Goal: Find specific page/section: Find specific page/section

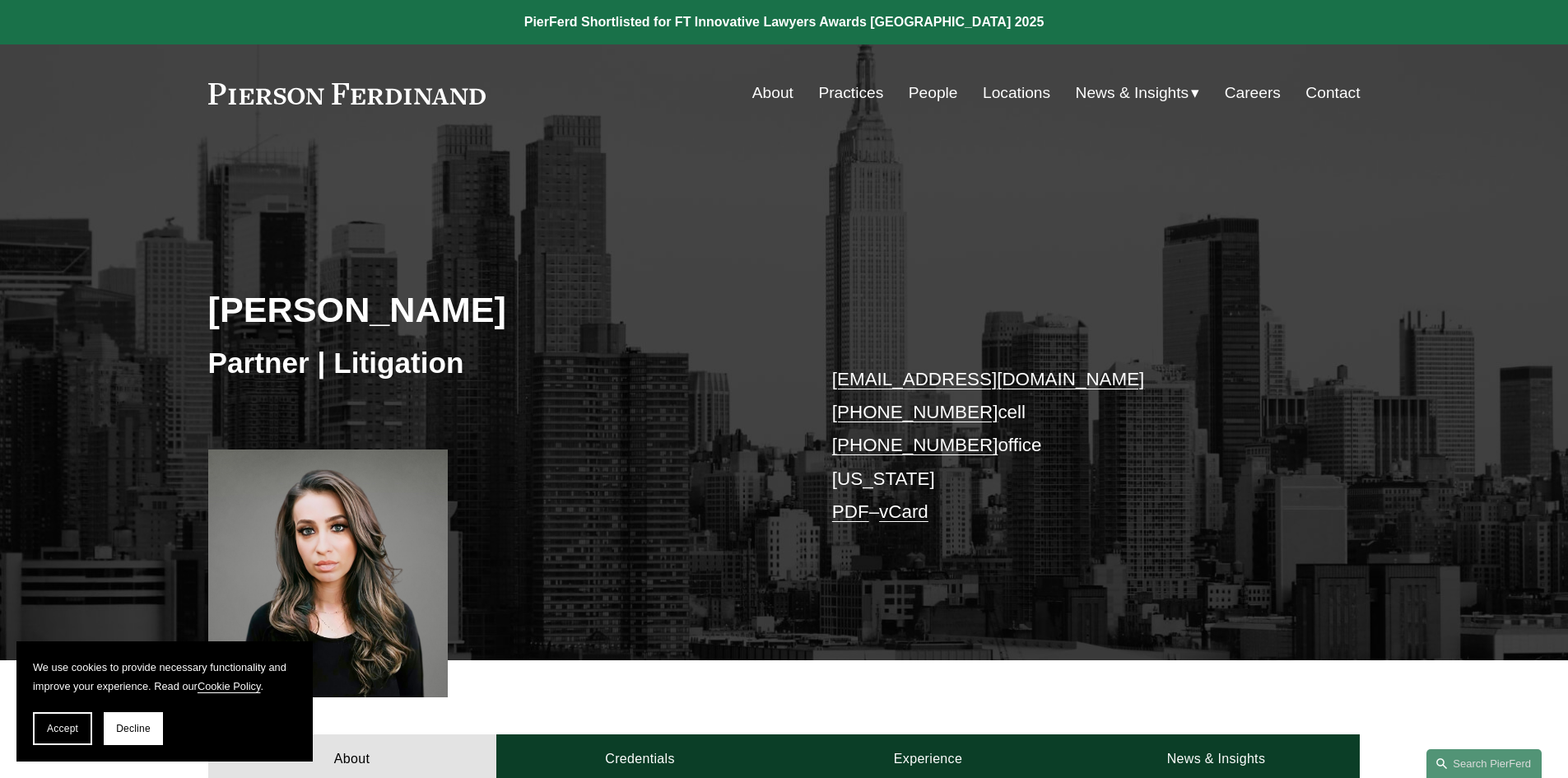
click at [918, 74] on div "Skip to Content About Practices People Locations" at bounding box center [784, 92] width 1568 height 97
click at [919, 94] on link "People" at bounding box center [933, 93] width 49 height 32
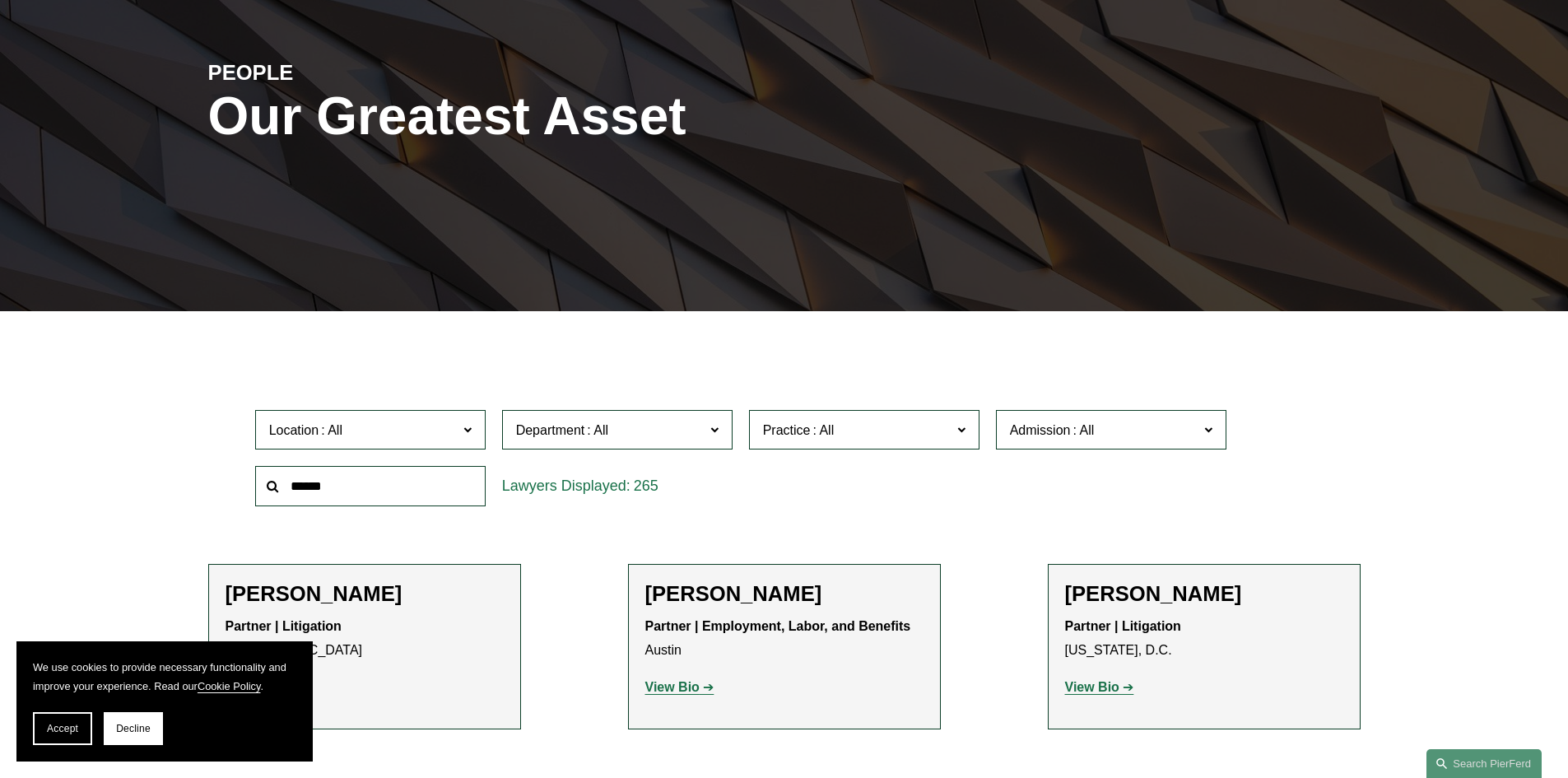
scroll to position [192, 0]
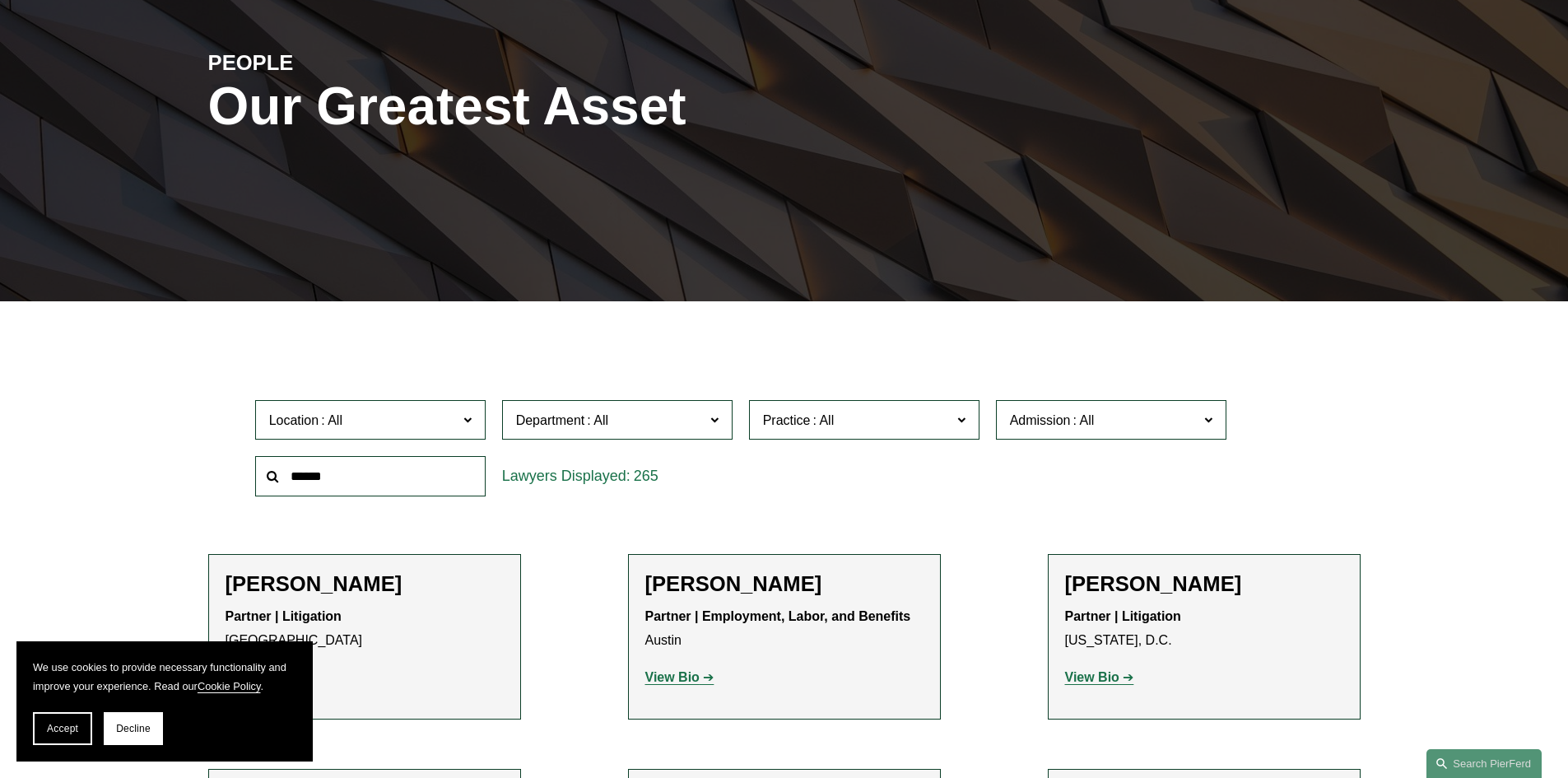
click at [371, 472] on input "text" at bounding box center [371, 476] width 230 height 40
type input "*****"
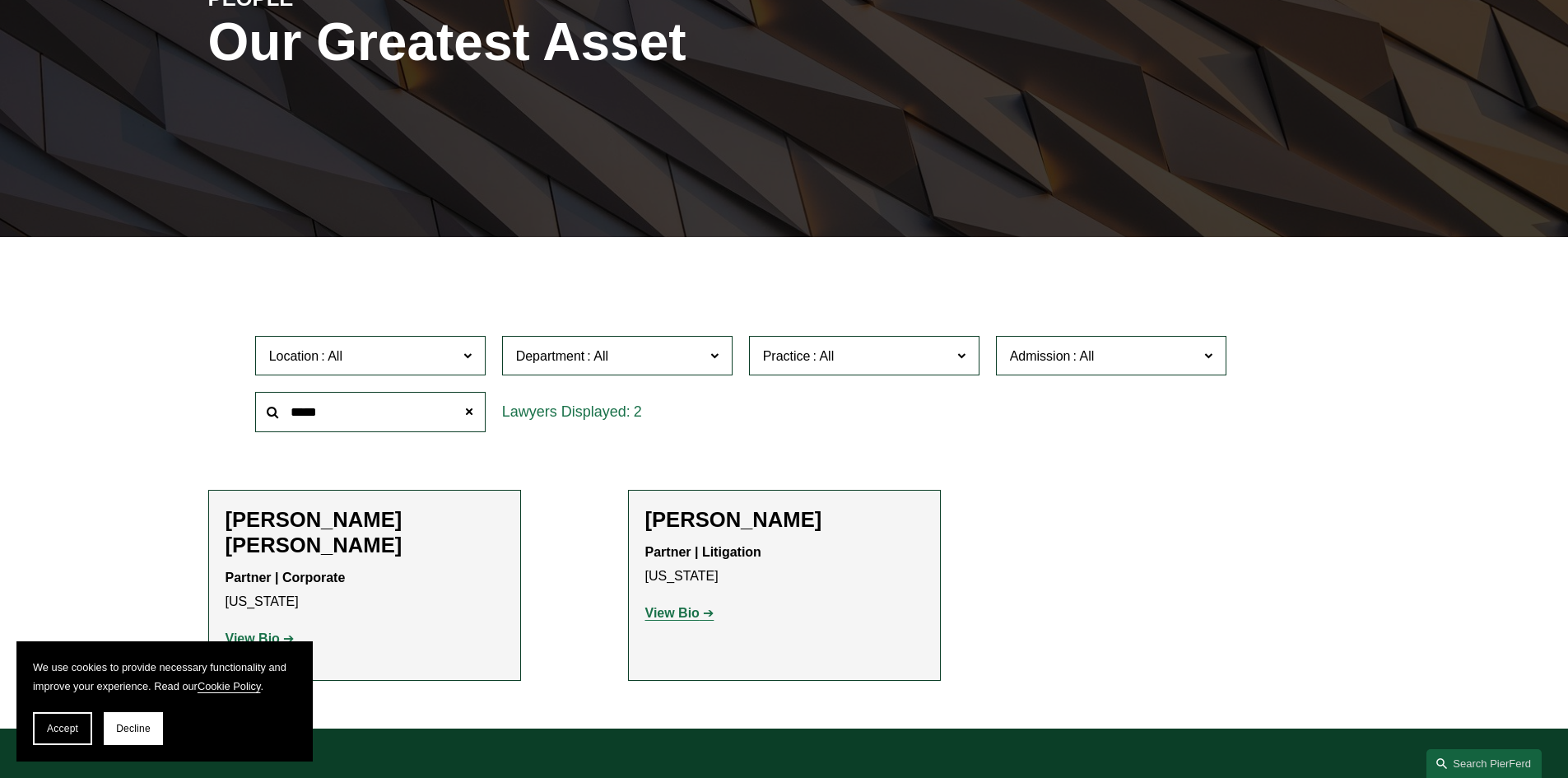
scroll to position [275, 0]
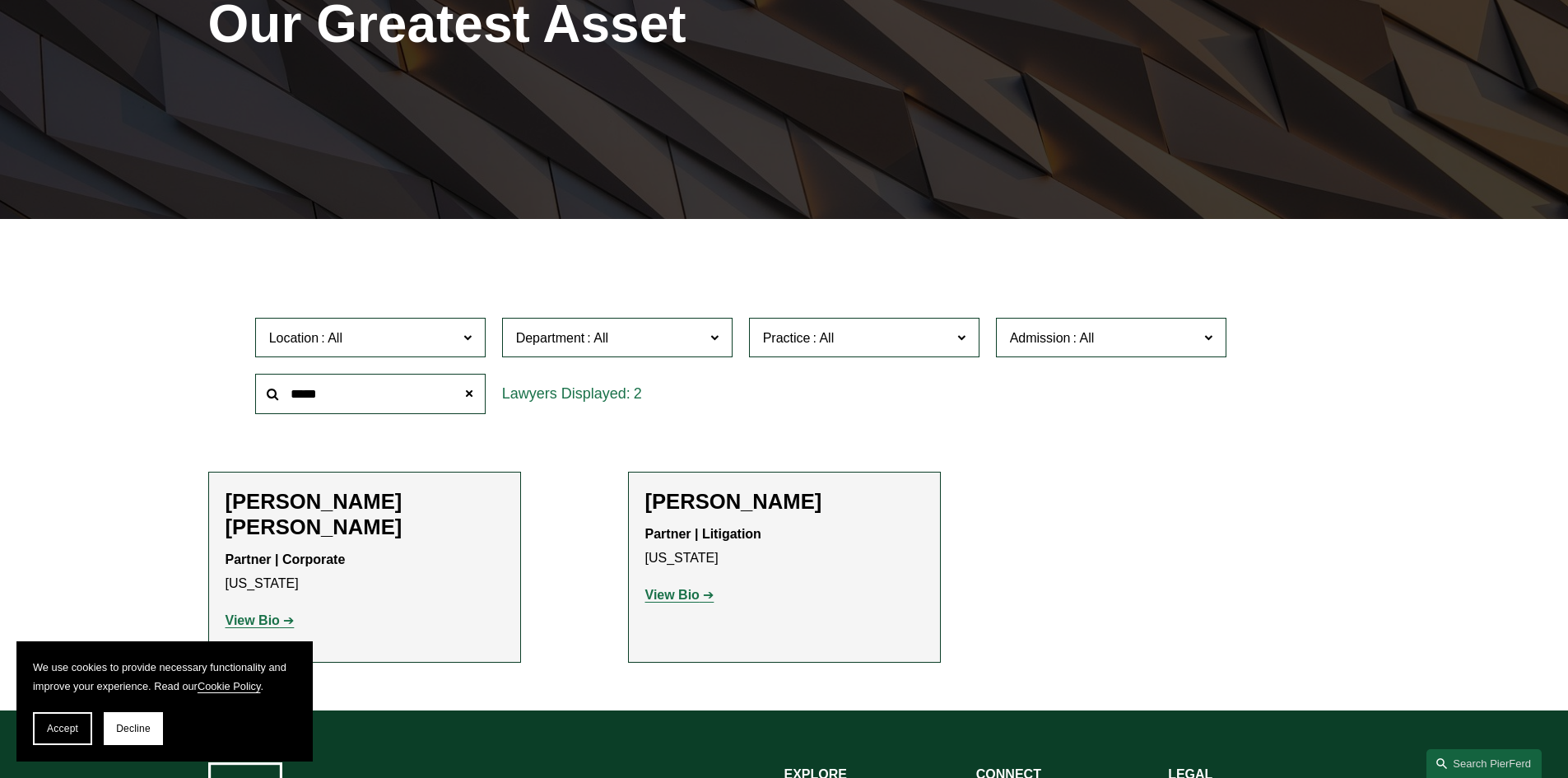
click at [690, 605] on p "View Bio" at bounding box center [784, 596] width 278 height 24
click at [691, 588] on strong "View Bio" at bounding box center [672, 595] width 55 height 14
